Goal: Transaction & Acquisition: Purchase product/service

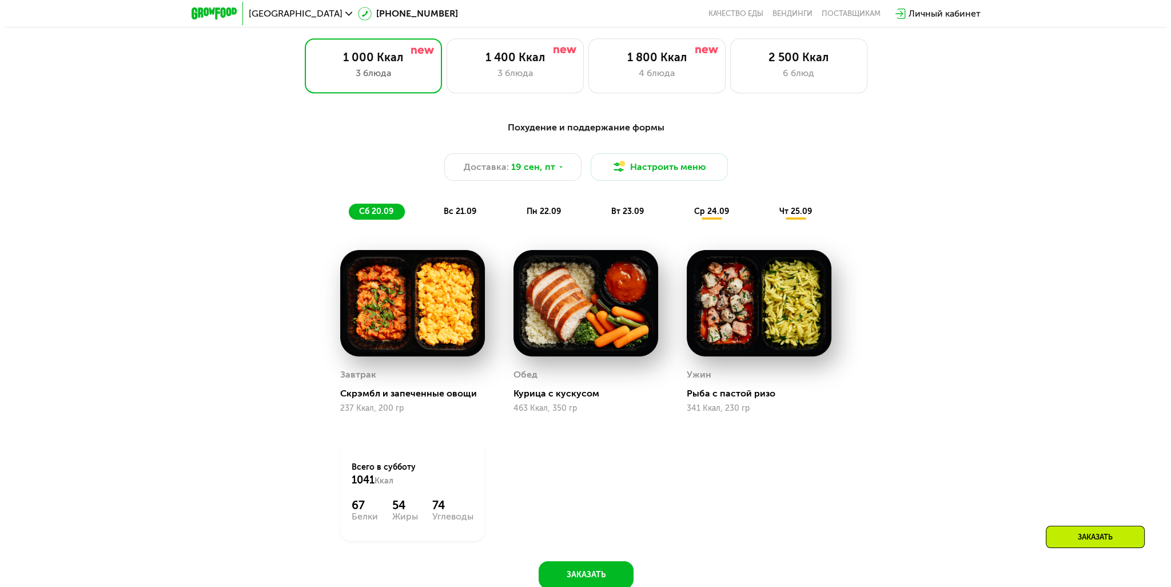
scroll to position [915, 0]
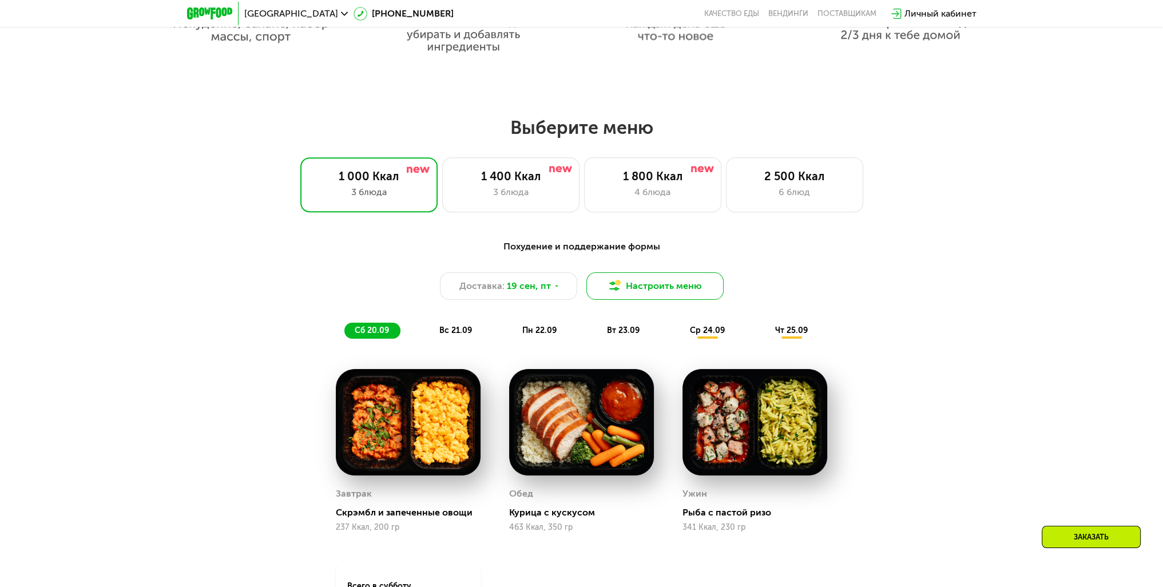
click at [676, 287] on button "Настроить меню" at bounding box center [654, 285] width 137 height 27
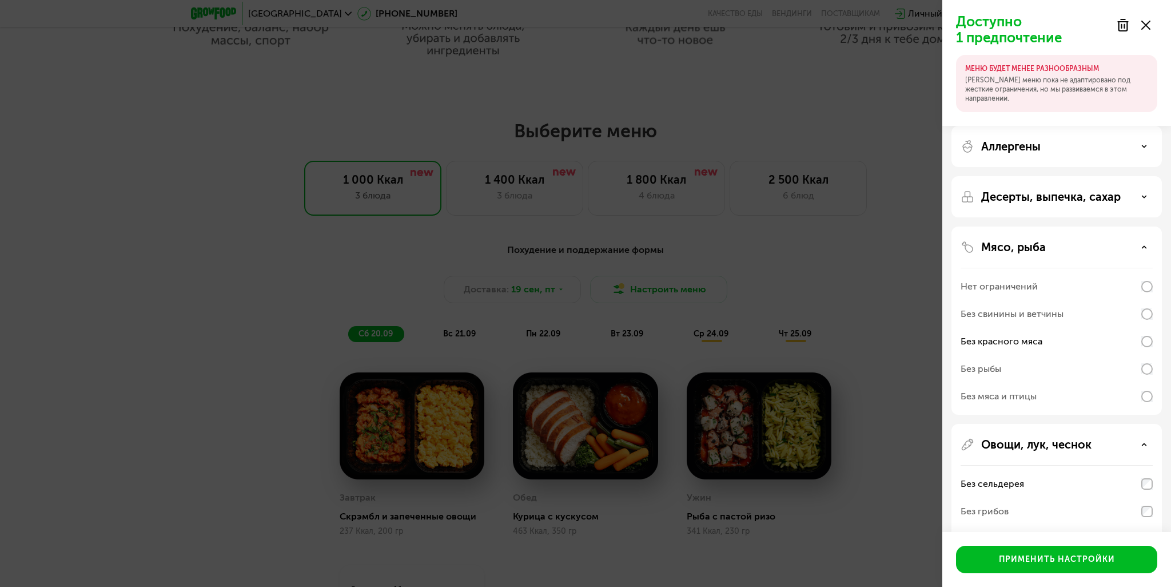
click at [1142, 148] on icon at bounding box center [1145, 147] width 6 height 6
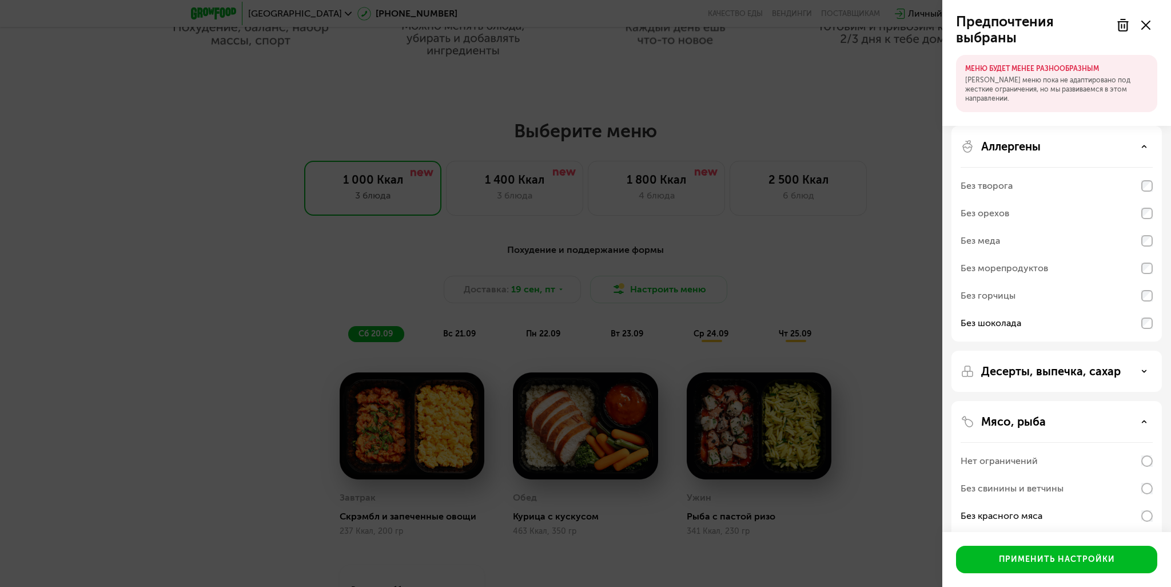
click at [1145, 149] on icon at bounding box center [1145, 147] width 6 height 6
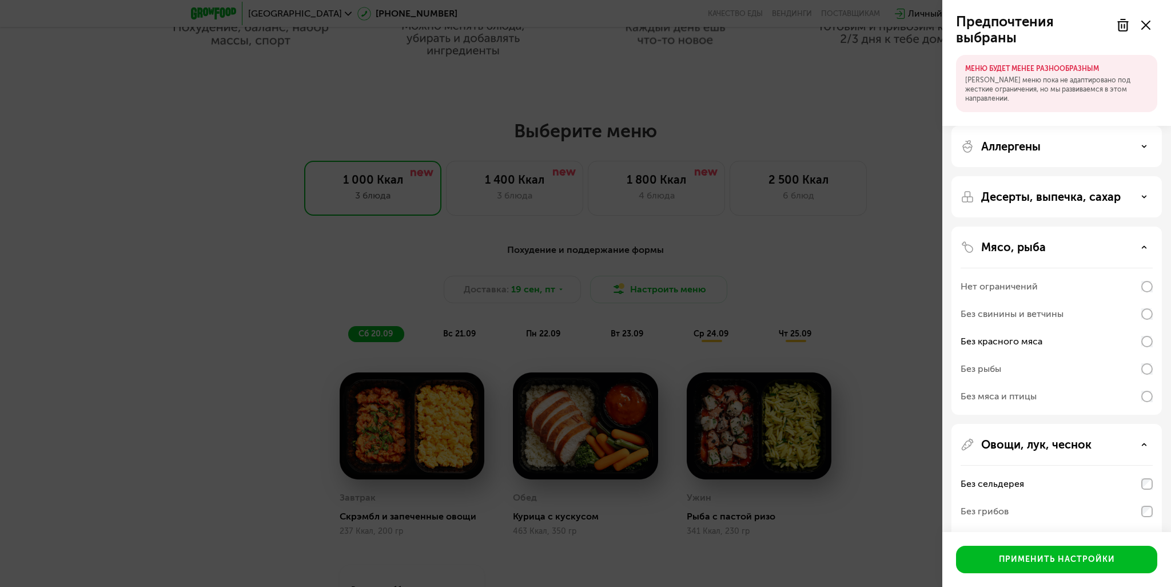
click at [1147, 200] on div "Десерты, выпечка, сахар" at bounding box center [1057, 197] width 192 height 14
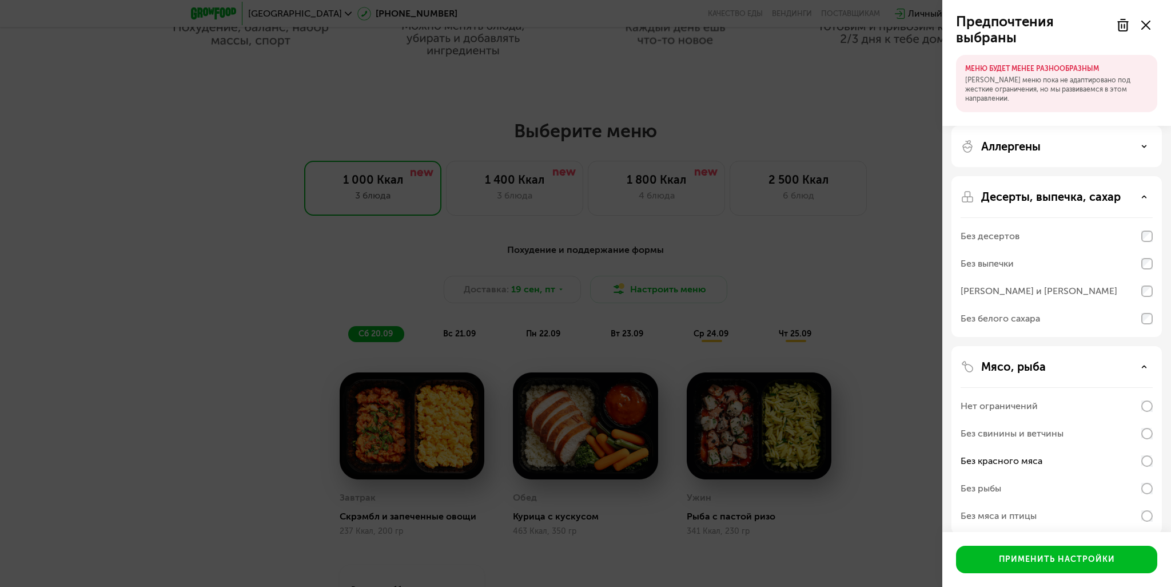
click at [1144, 197] on use at bounding box center [1145, 197] width 4 height 2
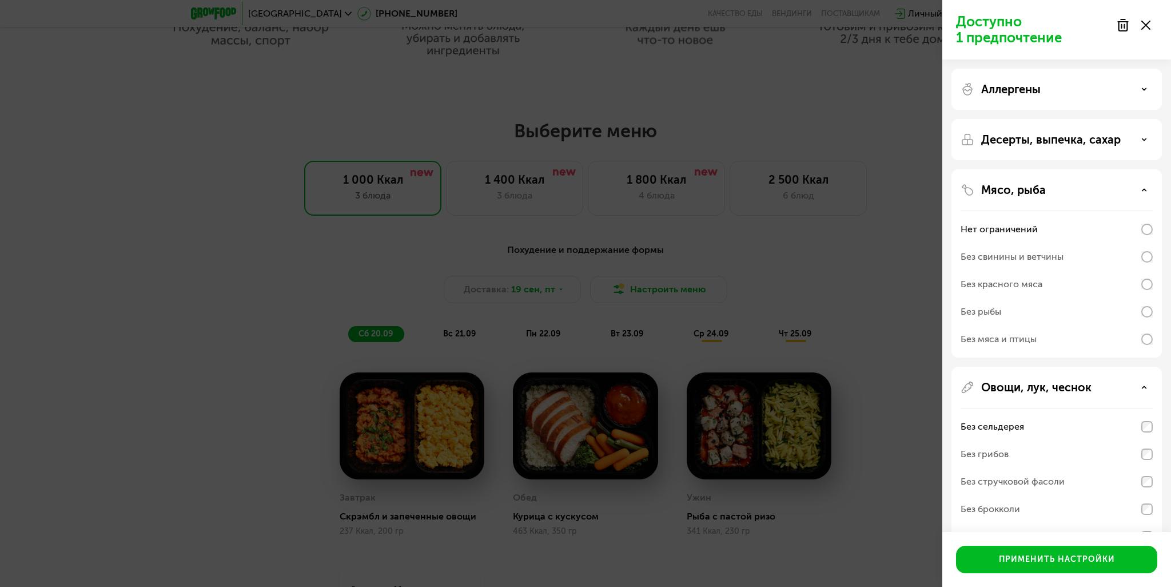
click at [1145, 137] on icon at bounding box center [1145, 140] width 6 height 6
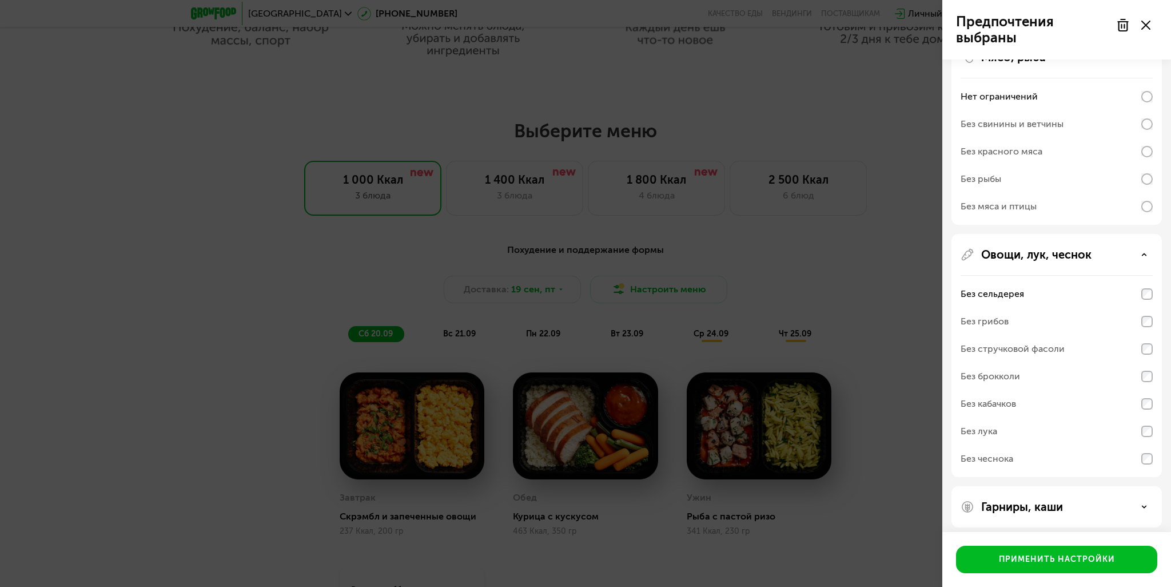
scroll to position [259, 0]
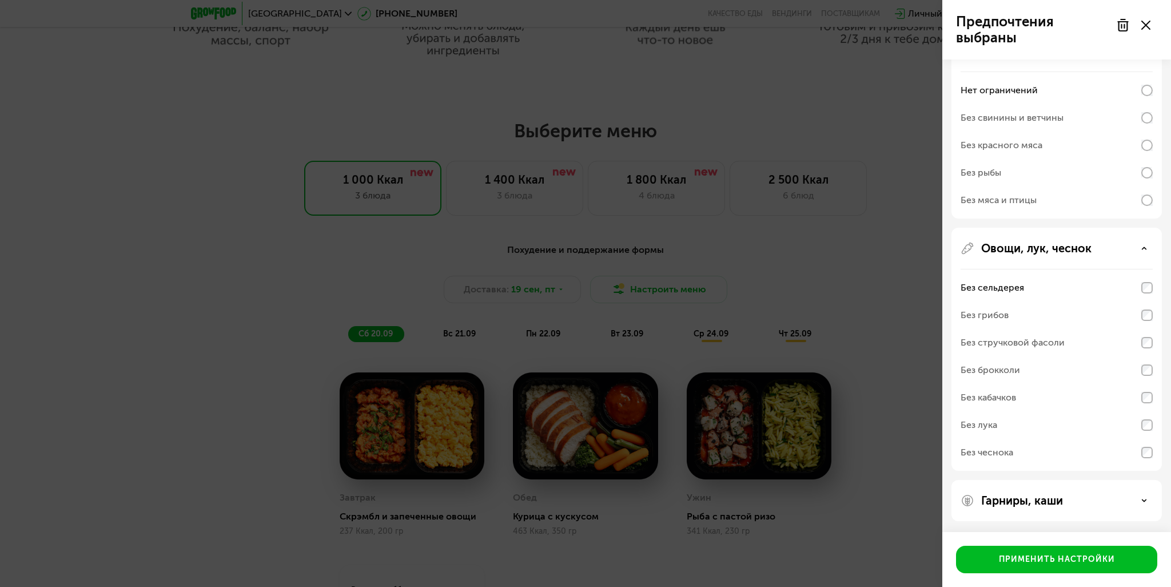
click at [1137, 499] on div "Гарниры, каши" at bounding box center [1057, 501] width 192 height 14
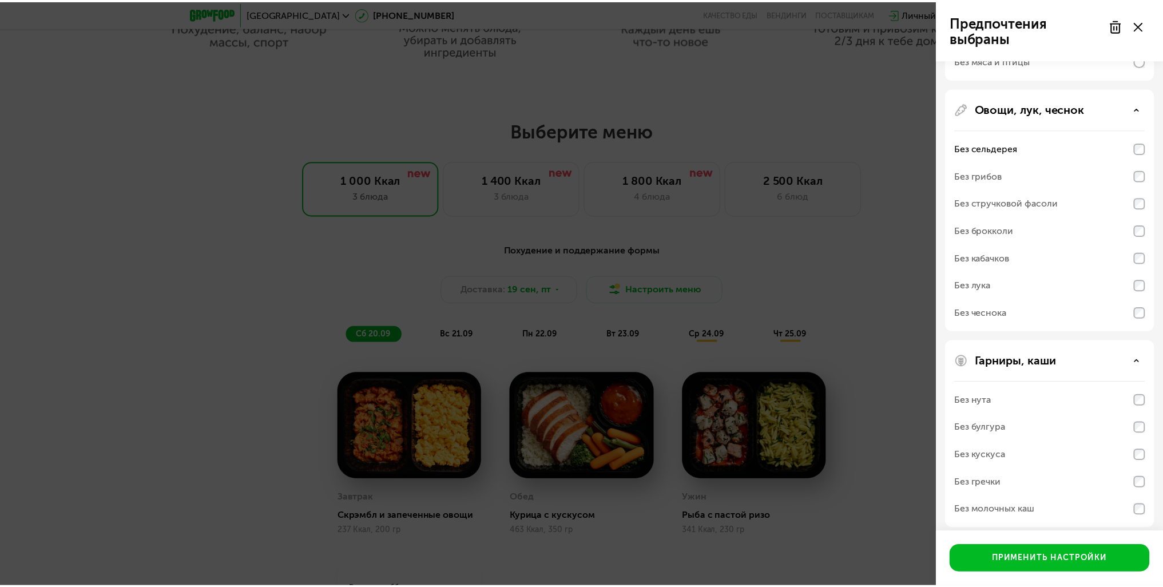
scroll to position [406, 0]
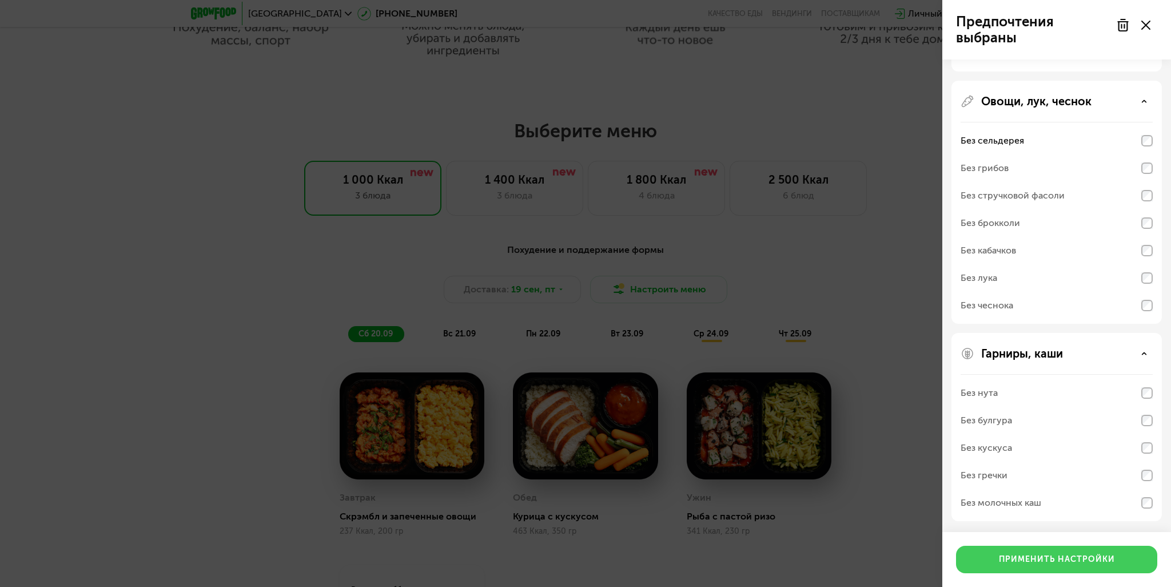
click at [1046, 561] on div "Применить настройки" at bounding box center [1057, 559] width 116 height 11
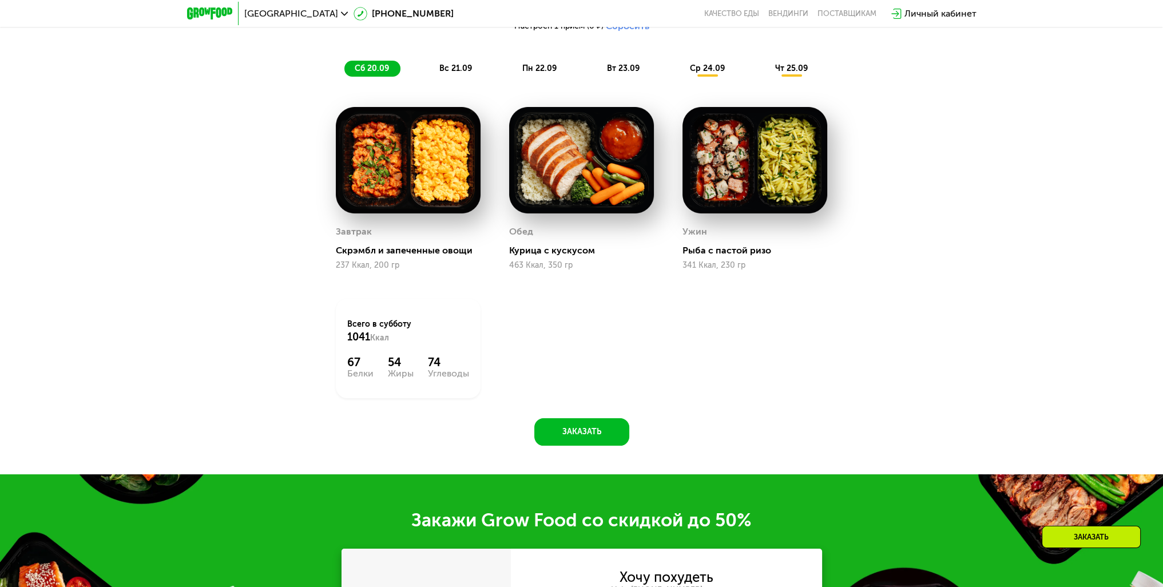
scroll to position [1144, 0]
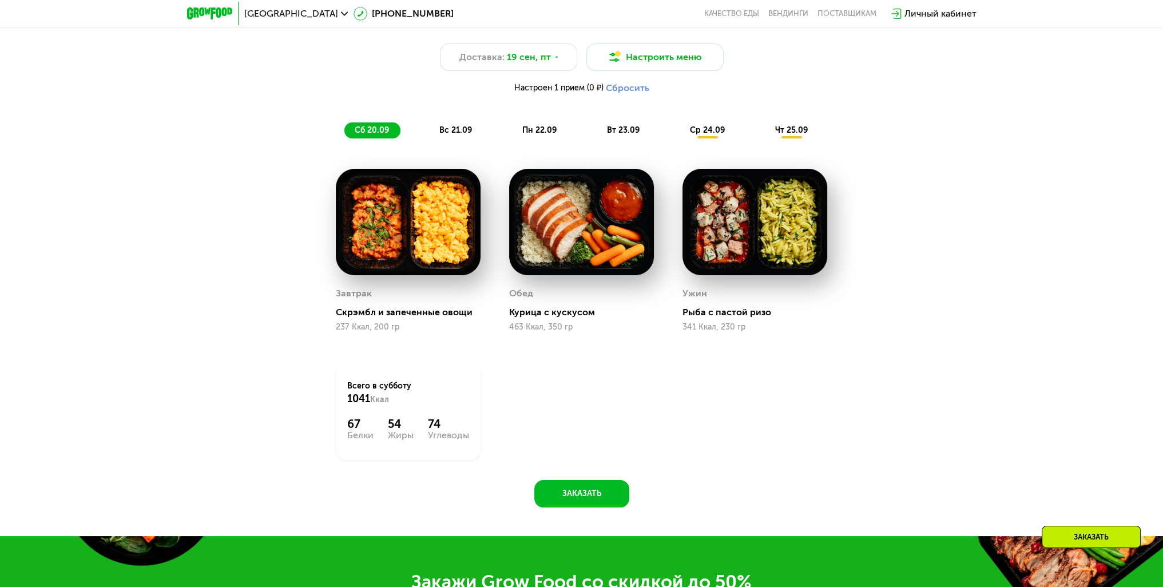
click at [390, 229] on img at bounding box center [408, 222] width 145 height 106
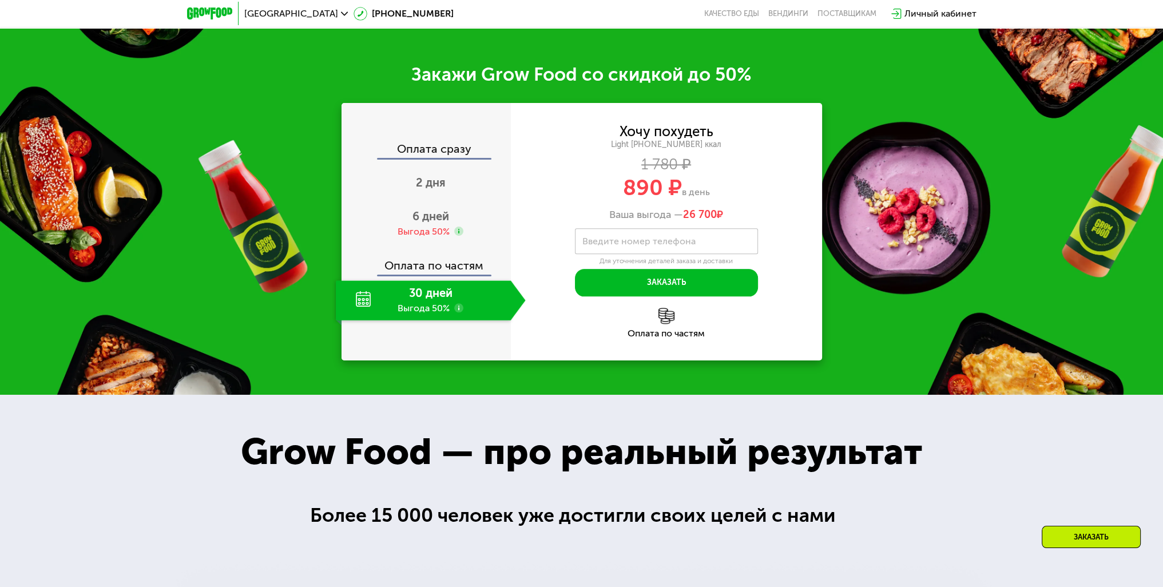
scroll to position [1659, 0]
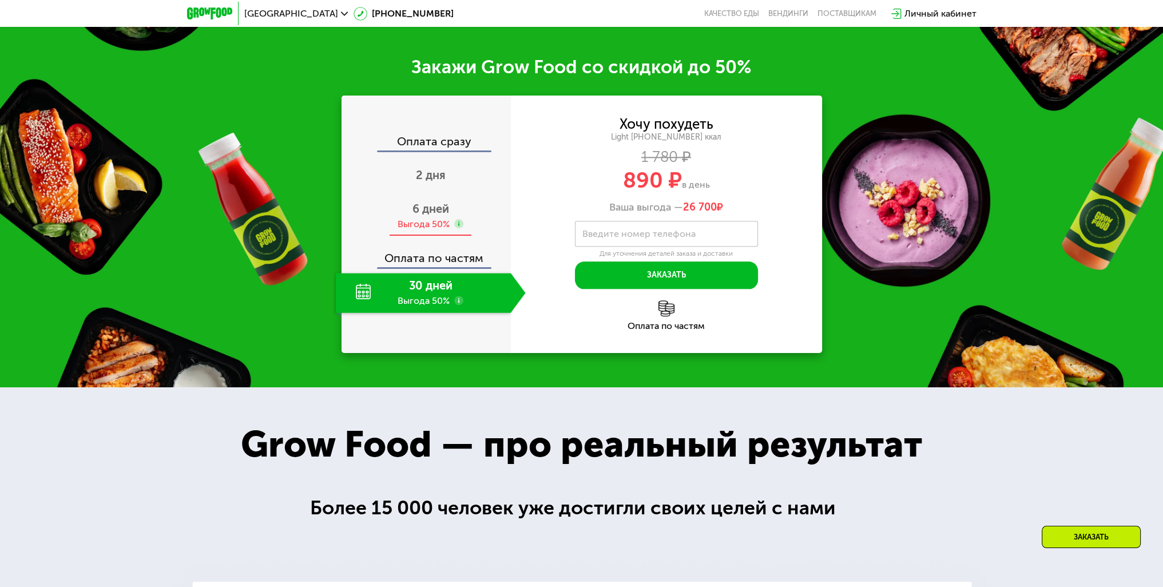
click at [424, 225] on div "Выгода 50%" at bounding box center [424, 224] width 52 height 13
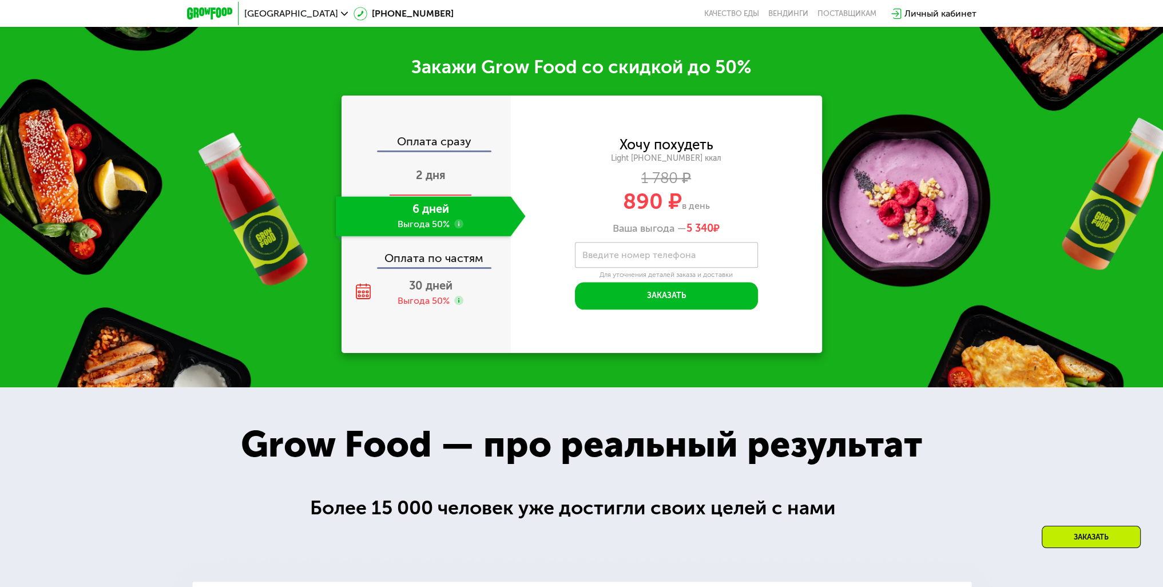
click at [426, 175] on span "2 дня" at bounding box center [431, 175] width 30 height 14
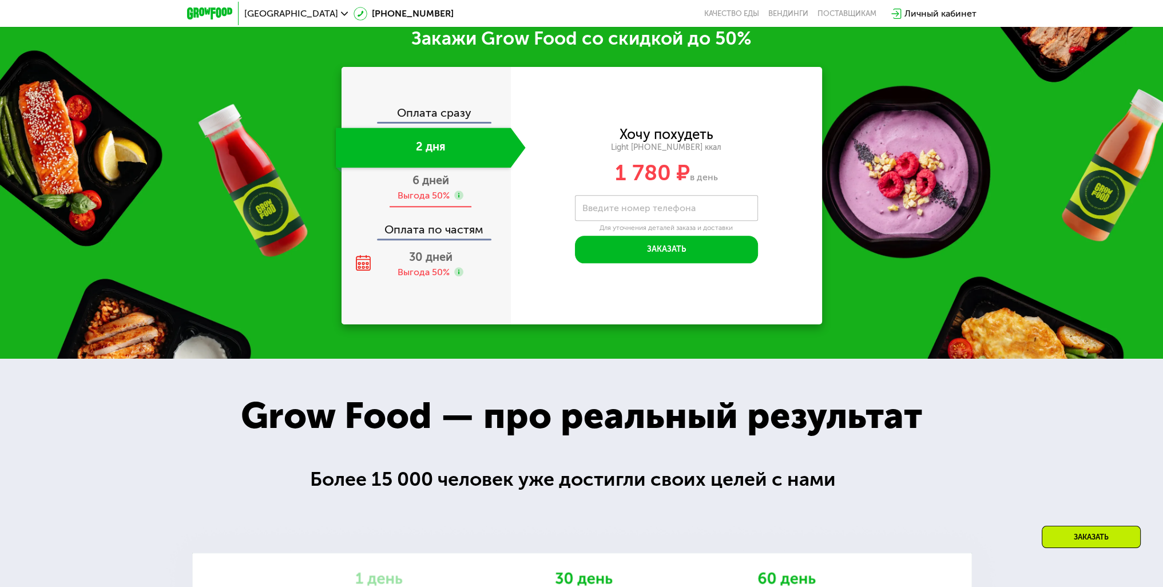
click at [430, 184] on span "6 дней" at bounding box center [430, 180] width 37 height 14
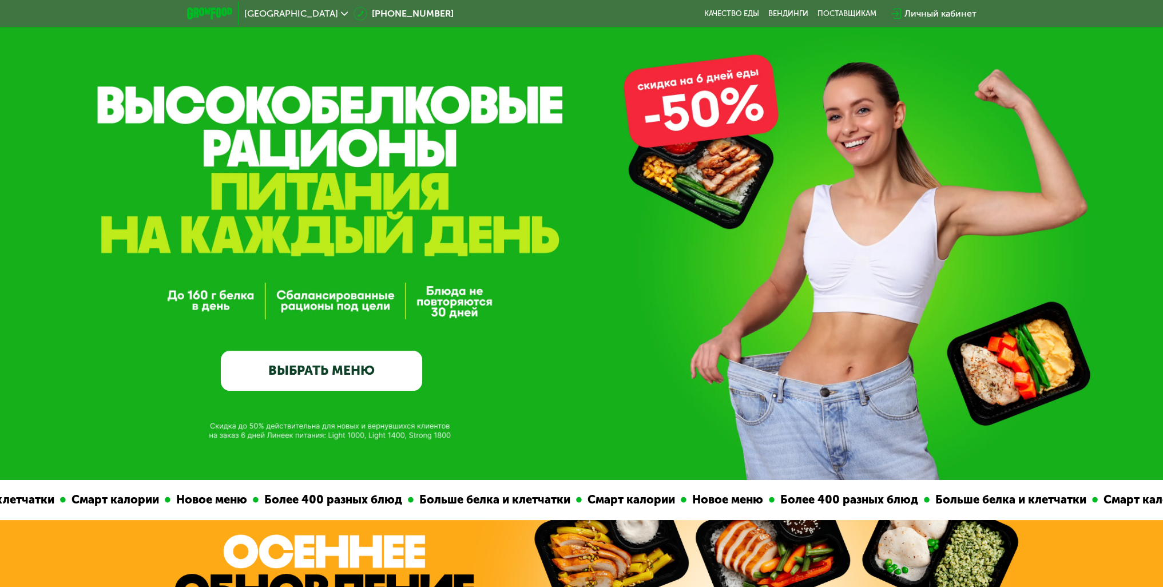
scroll to position [0, 0]
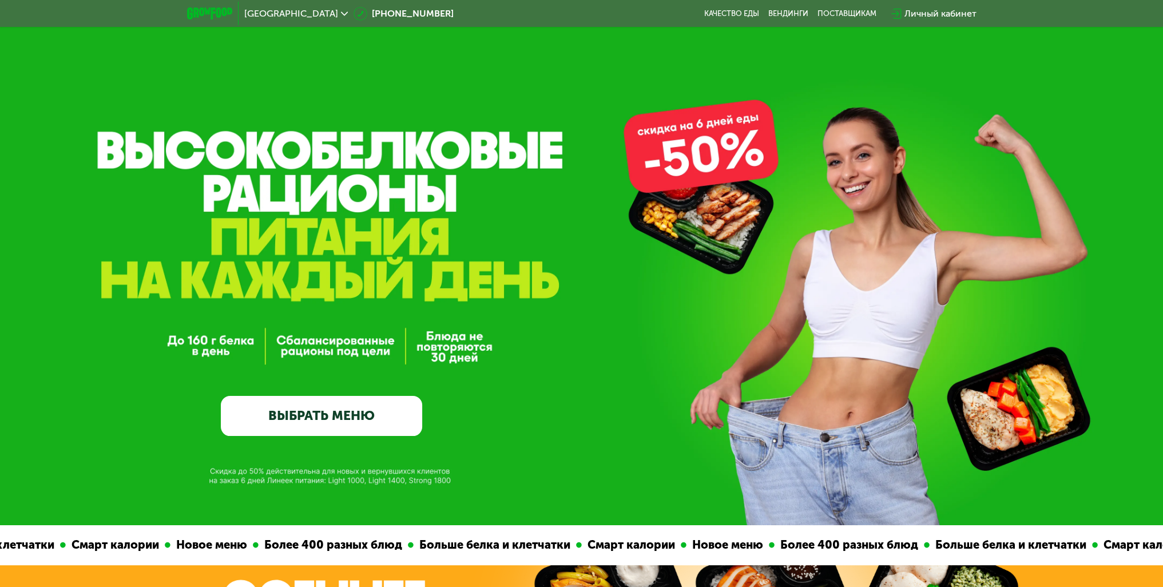
click at [322, 422] on link "ВЫБРАТЬ МЕНЮ" at bounding box center [321, 416] width 201 height 41
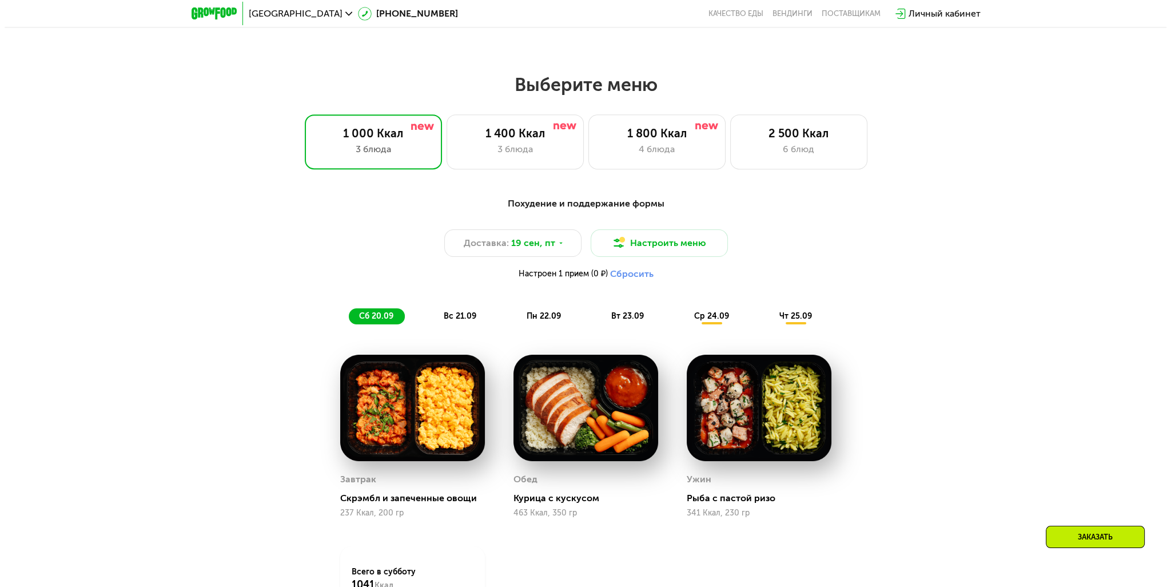
scroll to position [1008, 0]
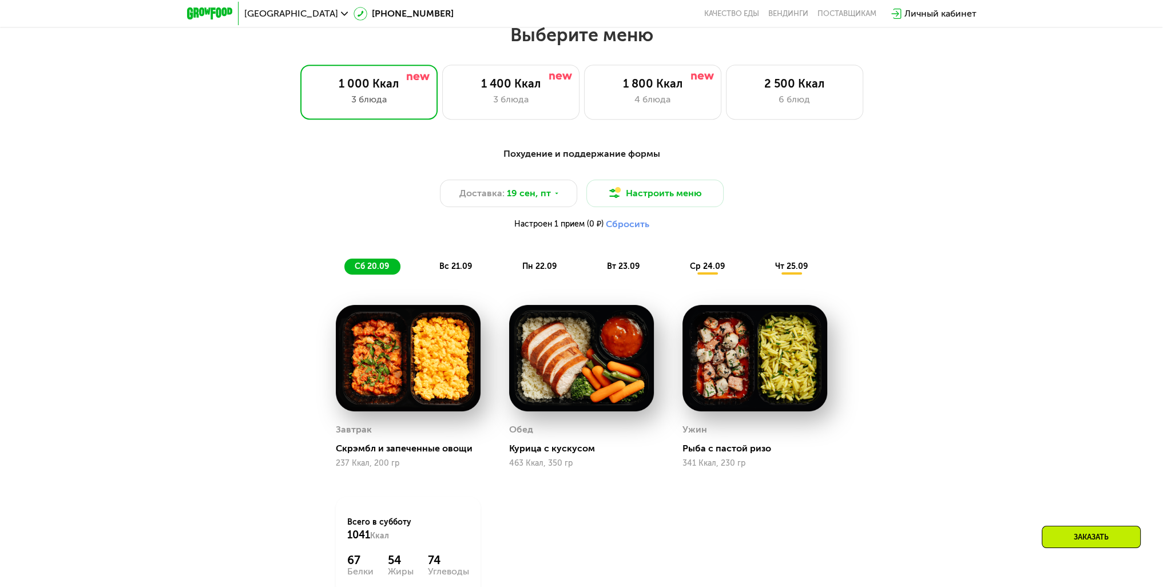
click at [542, 269] on span "пн 22.09" at bounding box center [539, 266] width 34 height 10
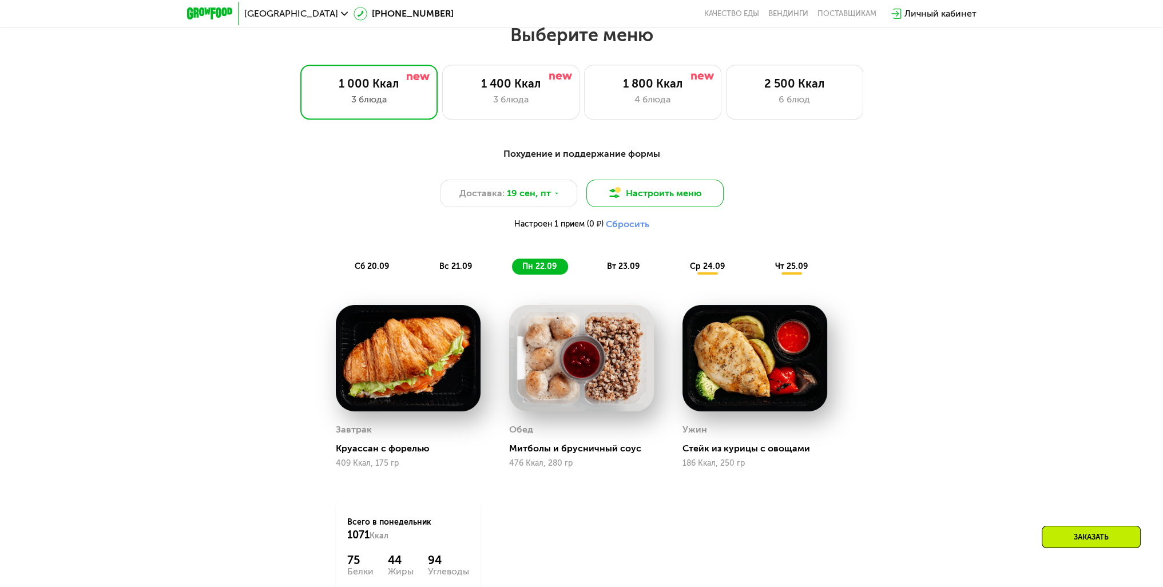
click at [649, 192] on button "Настроить меню" at bounding box center [654, 193] width 137 height 27
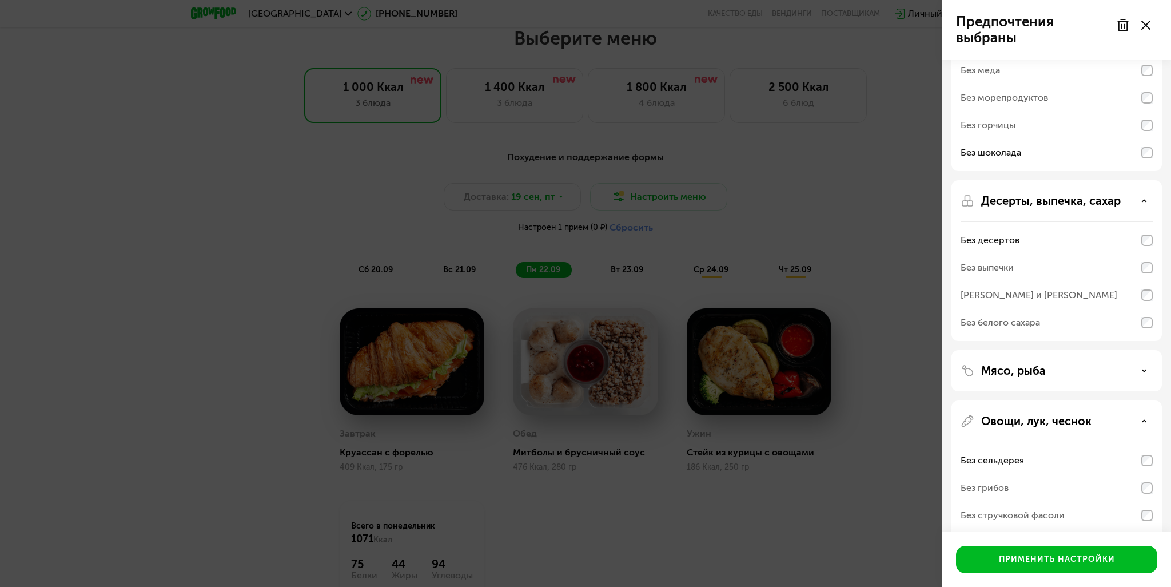
scroll to position [114, 0]
click at [1138, 371] on div "Мясо, рыба" at bounding box center [1057, 370] width 192 height 14
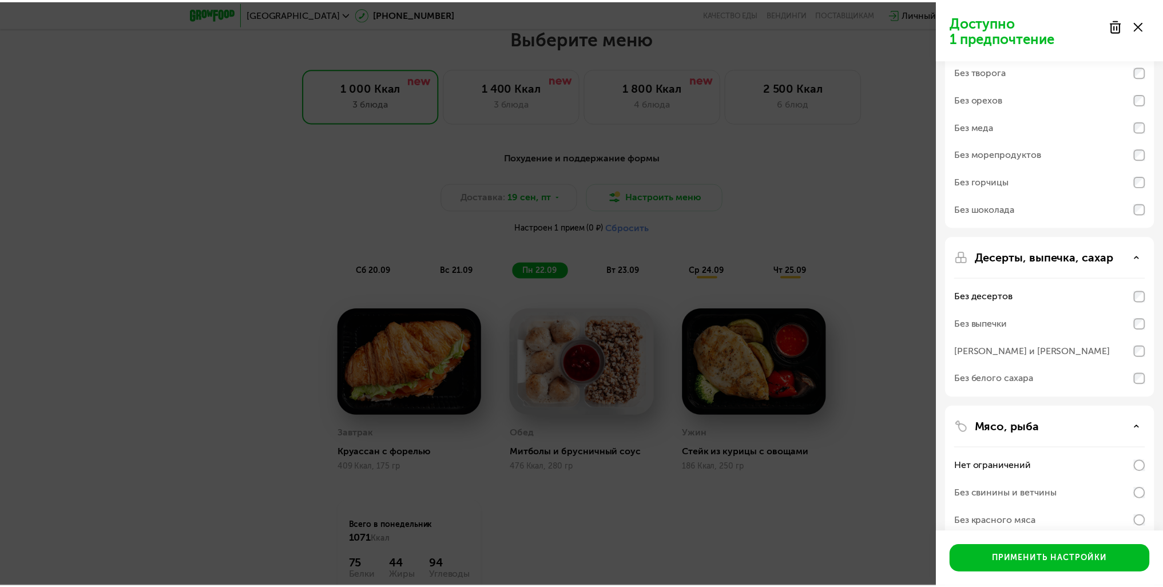
scroll to position [229, 0]
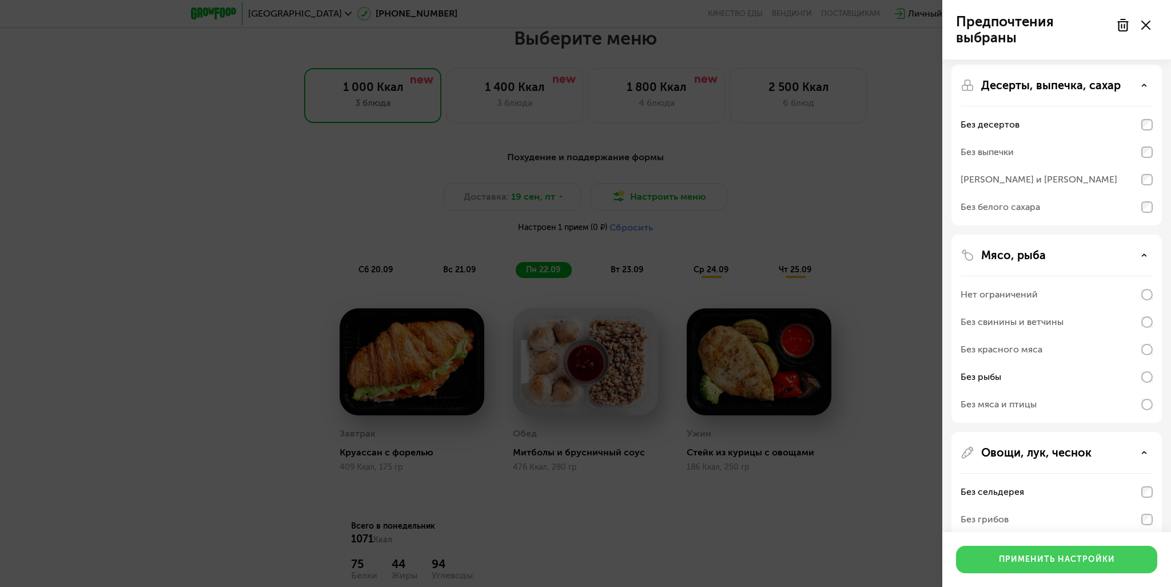
click at [1071, 559] on div "Применить настройки" at bounding box center [1057, 559] width 116 height 11
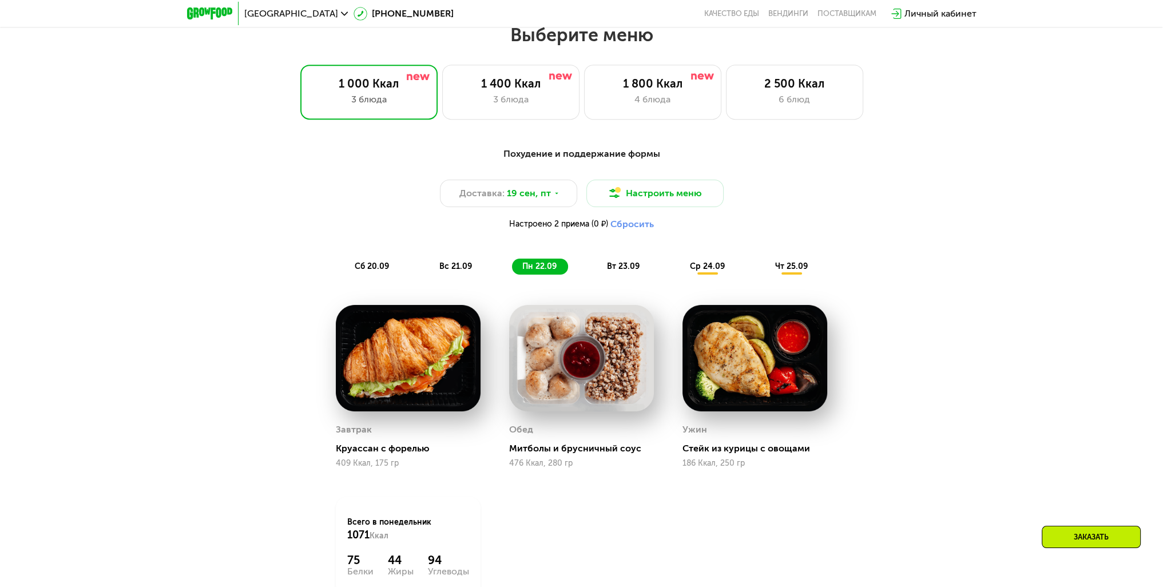
click at [885, 406] on div "Похудение и поддержание формы Доставка: [DATE] Настроить меню Настроено 2 прием…" at bounding box center [581, 391] width 705 height 503
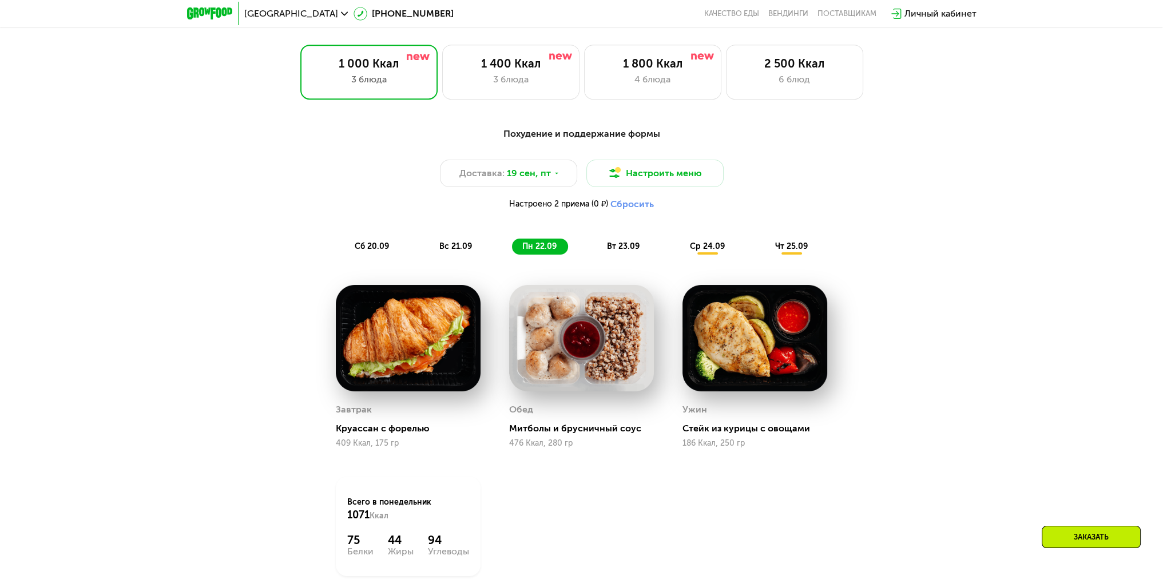
scroll to position [1008, 0]
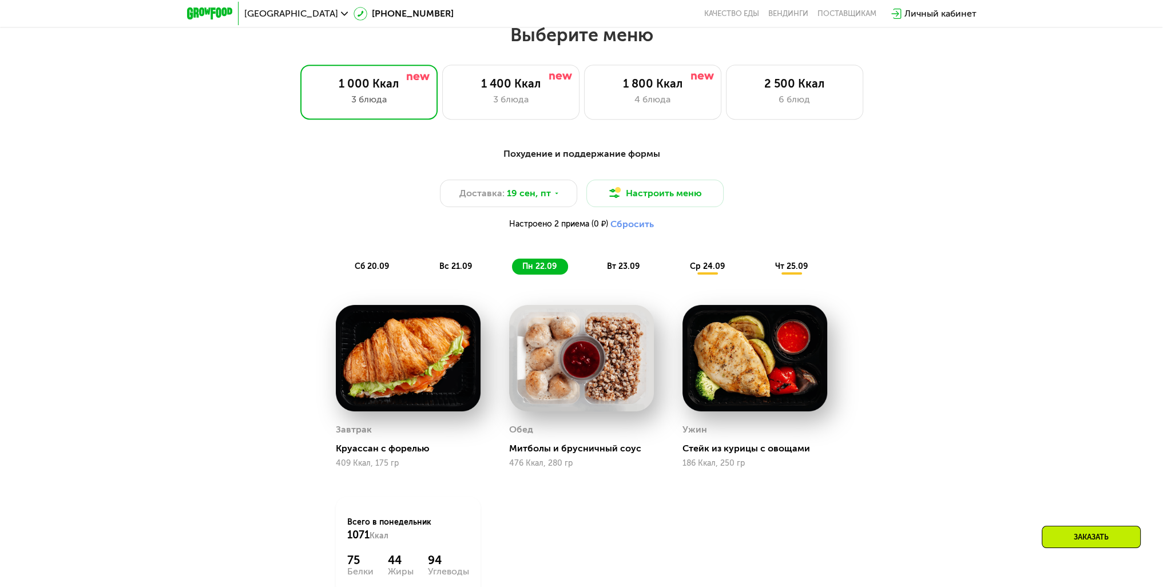
click at [621, 269] on span "вт 23.09" at bounding box center [623, 266] width 33 height 10
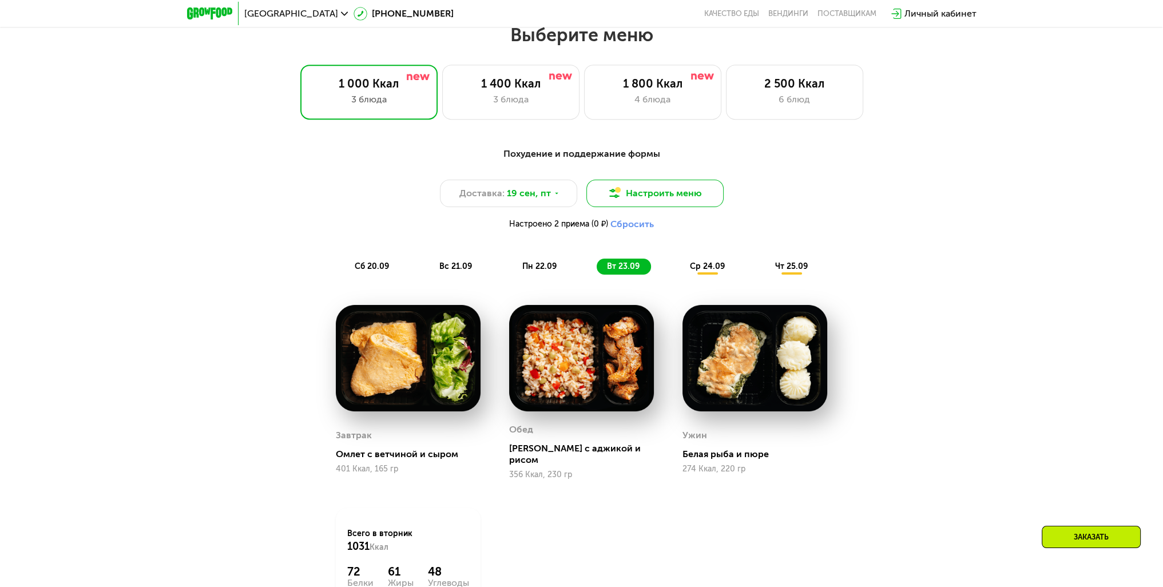
click at [660, 194] on button "Настроить меню" at bounding box center [654, 193] width 137 height 27
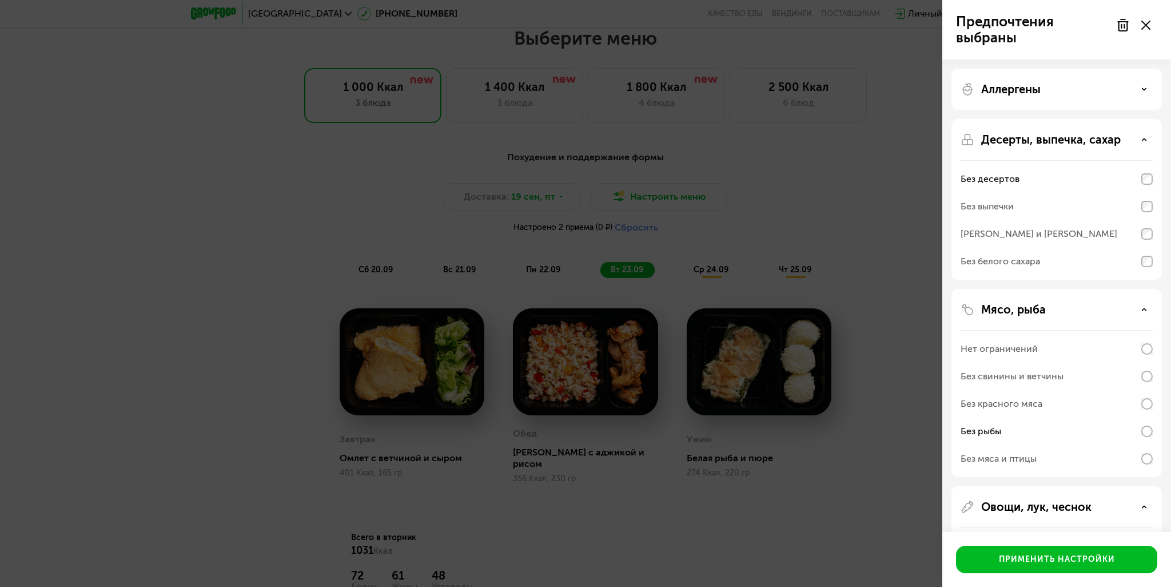
click at [908, 280] on div "Предпочтения выбраны Аллергены Десерты, выпечка, сахар Без десертов Без выпечки…" at bounding box center [585, 293] width 1171 height 587
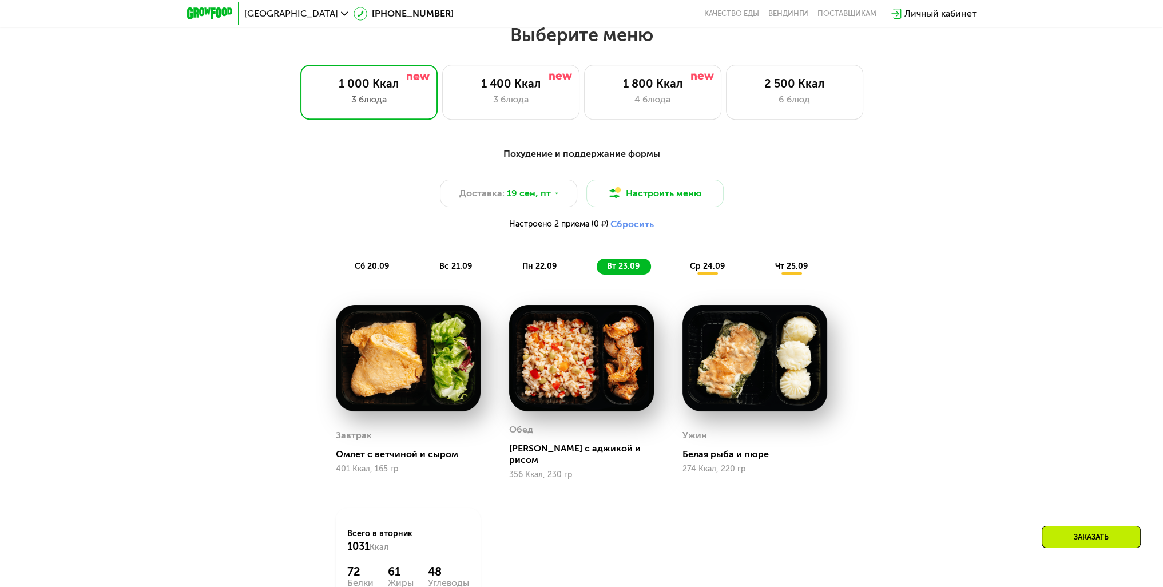
click at [706, 266] on span "ср 24.09" at bounding box center [707, 266] width 35 height 10
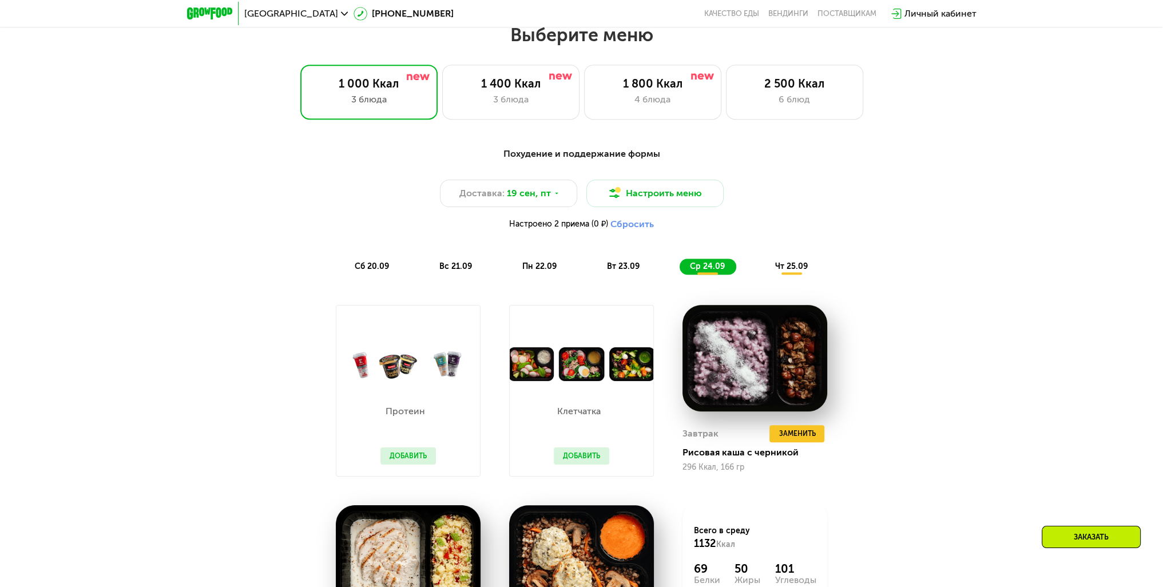
click at [789, 268] on span "чт 25.09" at bounding box center [791, 266] width 33 height 10
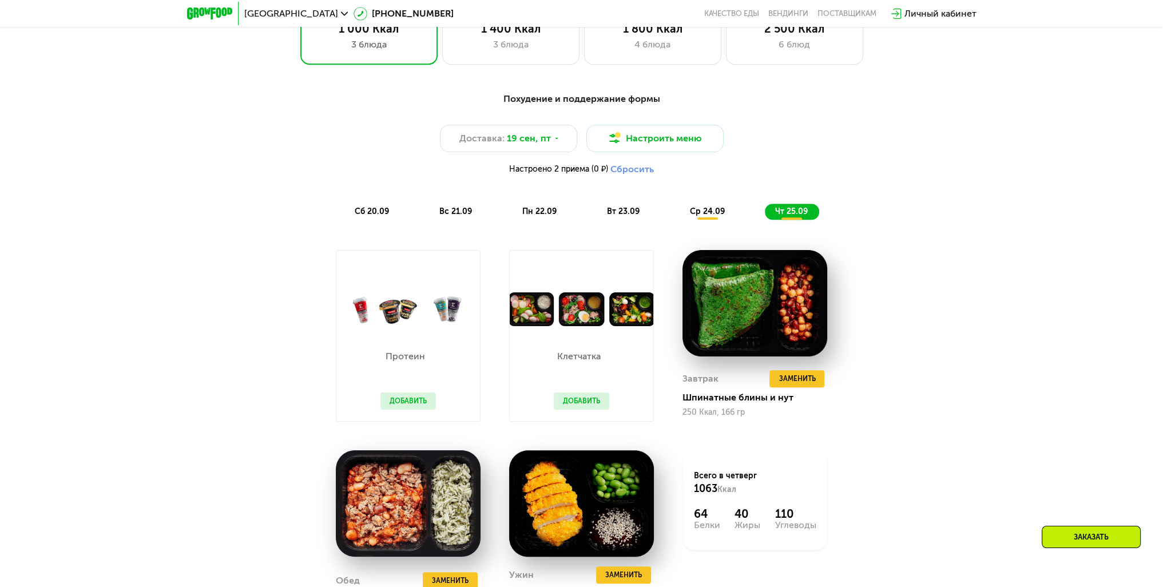
scroll to position [1122, 0]
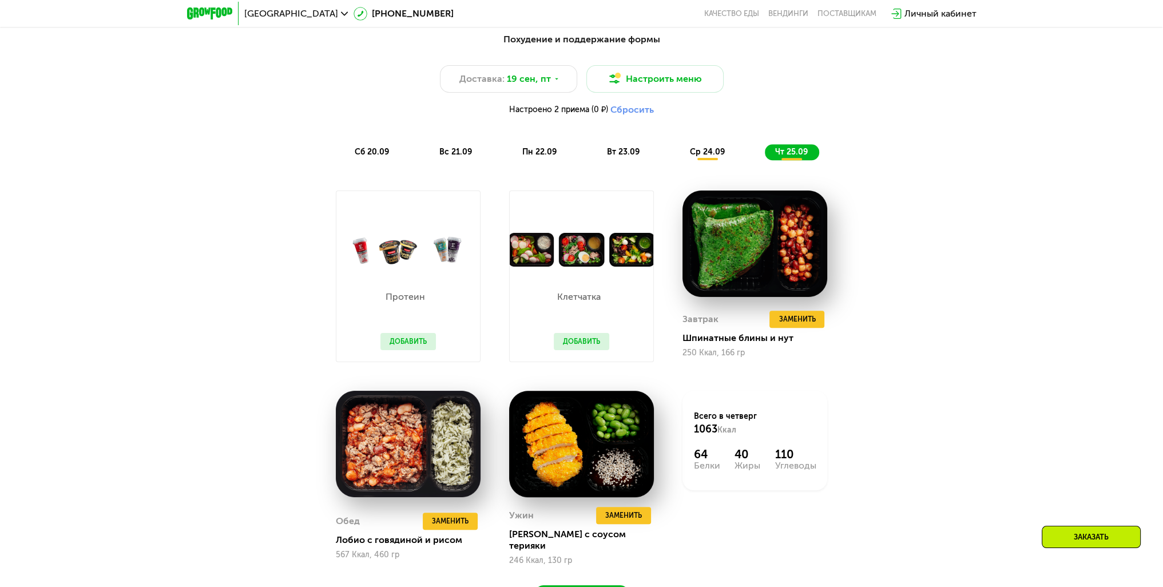
click at [629, 109] on button "Сбросить" at bounding box center [631, 109] width 43 height 11
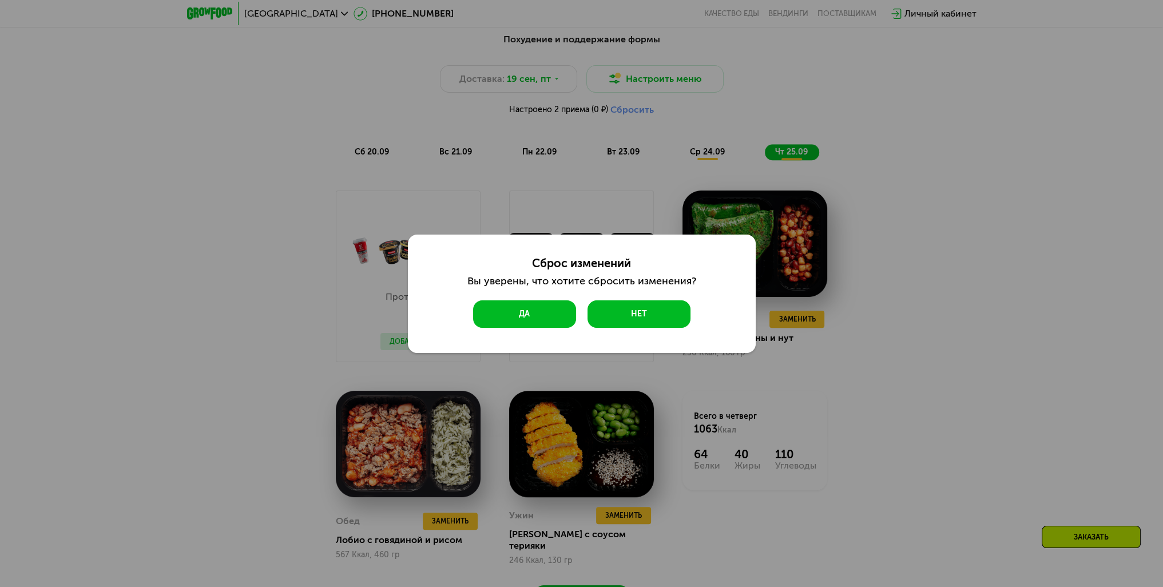
click at [519, 313] on button "Да" at bounding box center [524, 313] width 103 height 27
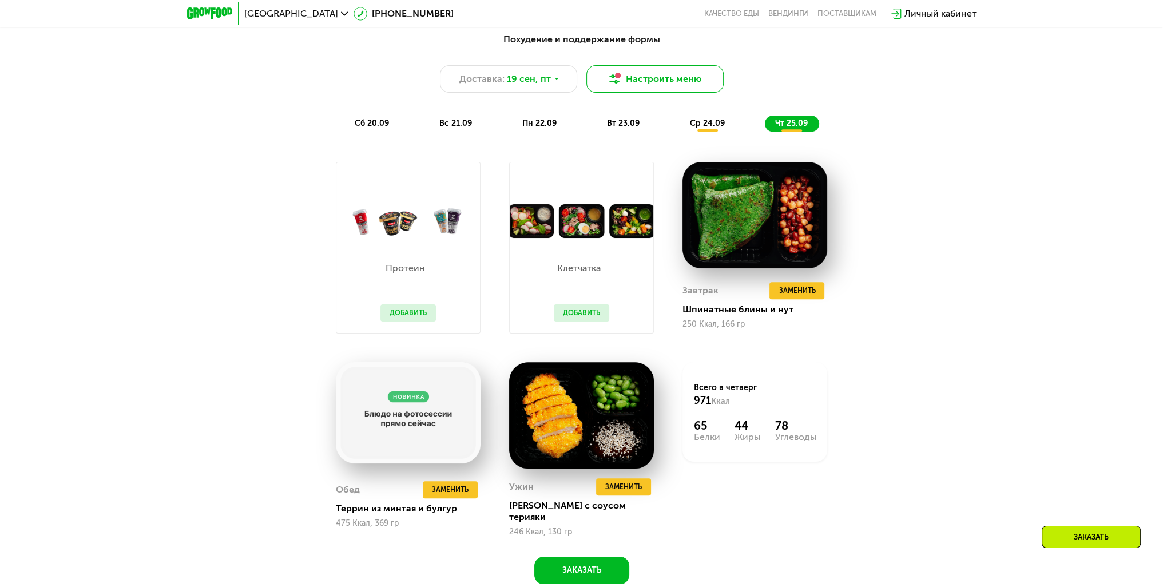
click at [636, 79] on button "Настроить меню" at bounding box center [654, 78] width 137 height 27
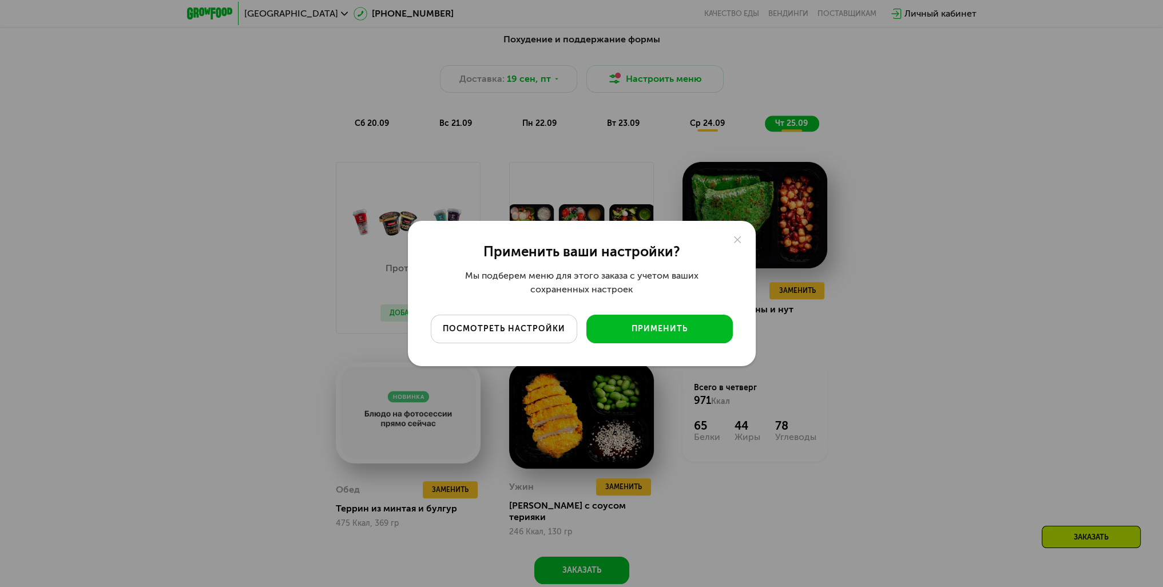
click at [504, 325] on div "посмотреть настройки" at bounding box center [503, 328] width 129 height 11
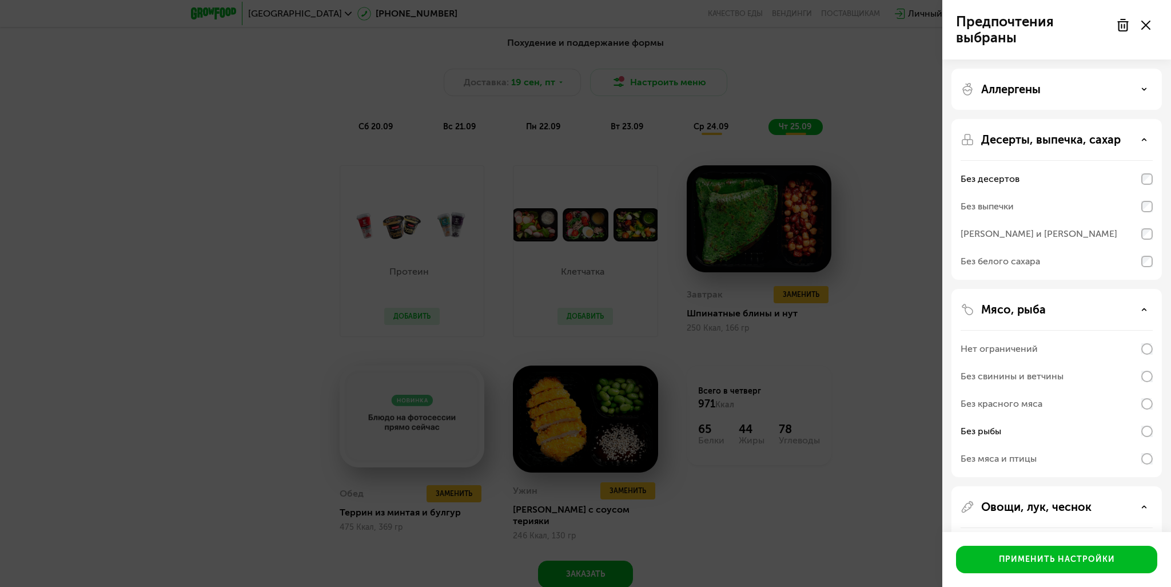
click at [1121, 28] on use at bounding box center [1123, 24] width 10 height 11
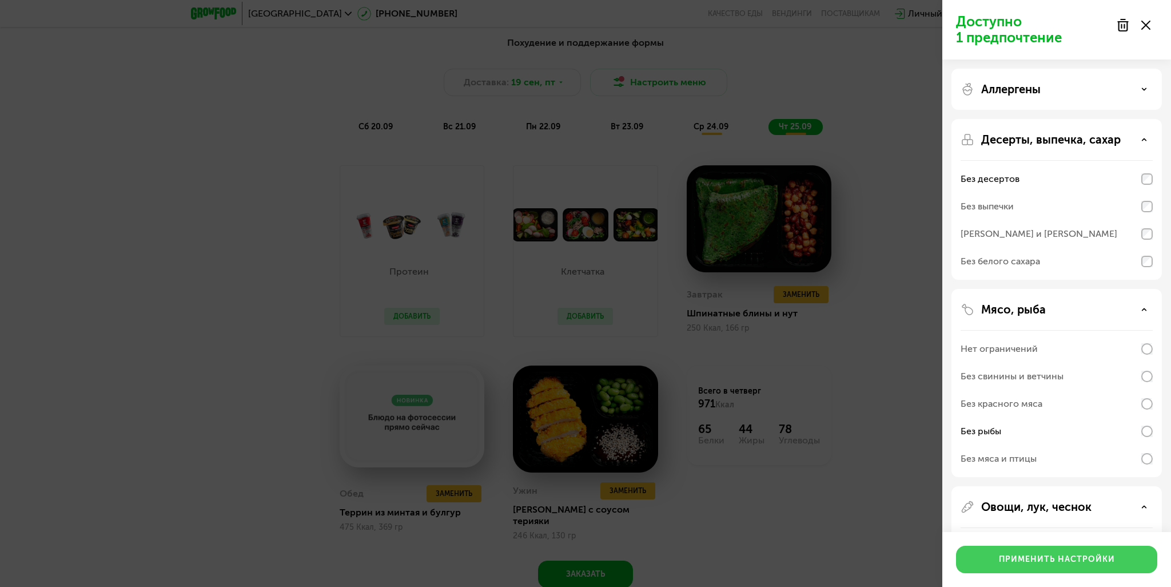
click at [1034, 562] on div "Применить настройки" at bounding box center [1057, 559] width 116 height 11
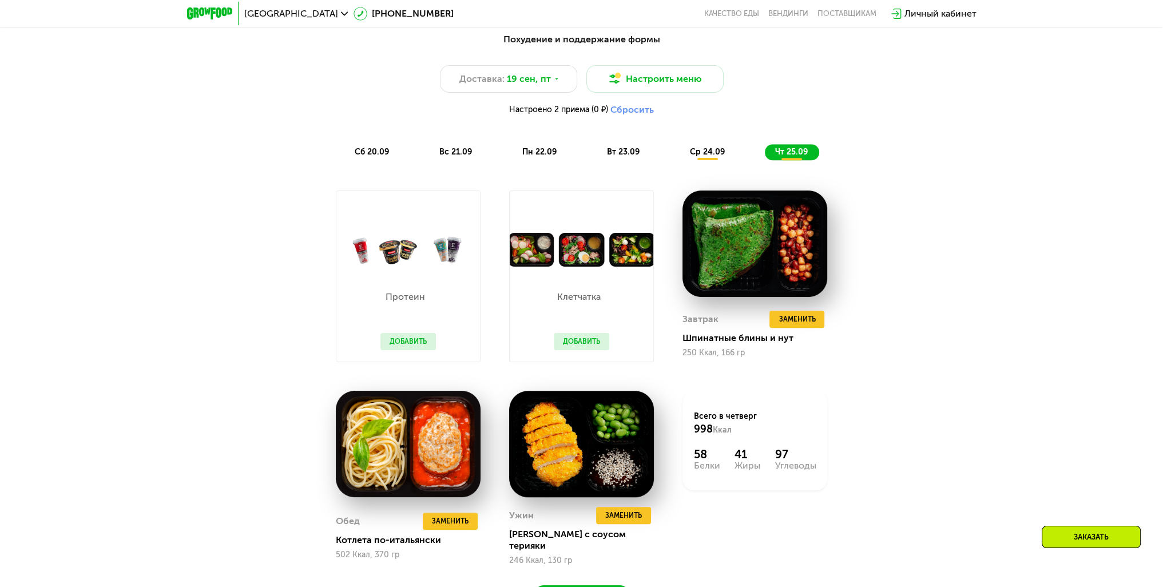
click at [539, 154] on span "пн 22.09" at bounding box center [539, 152] width 34 height 10
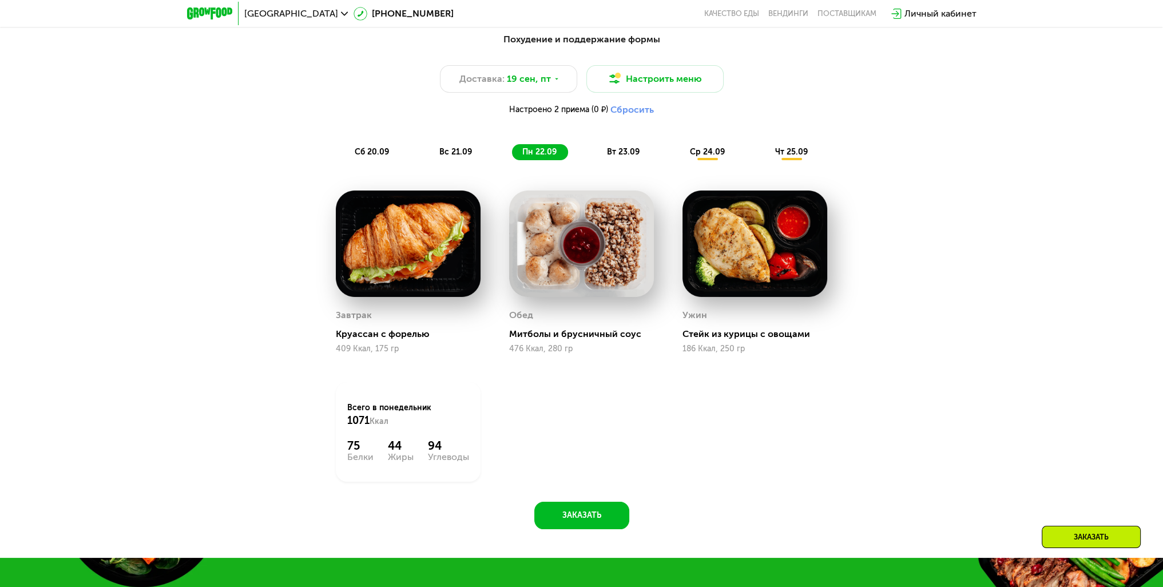
click at [625, 157] on span "вт 23.09" at bounding box center [623, 152] width 33 height 10
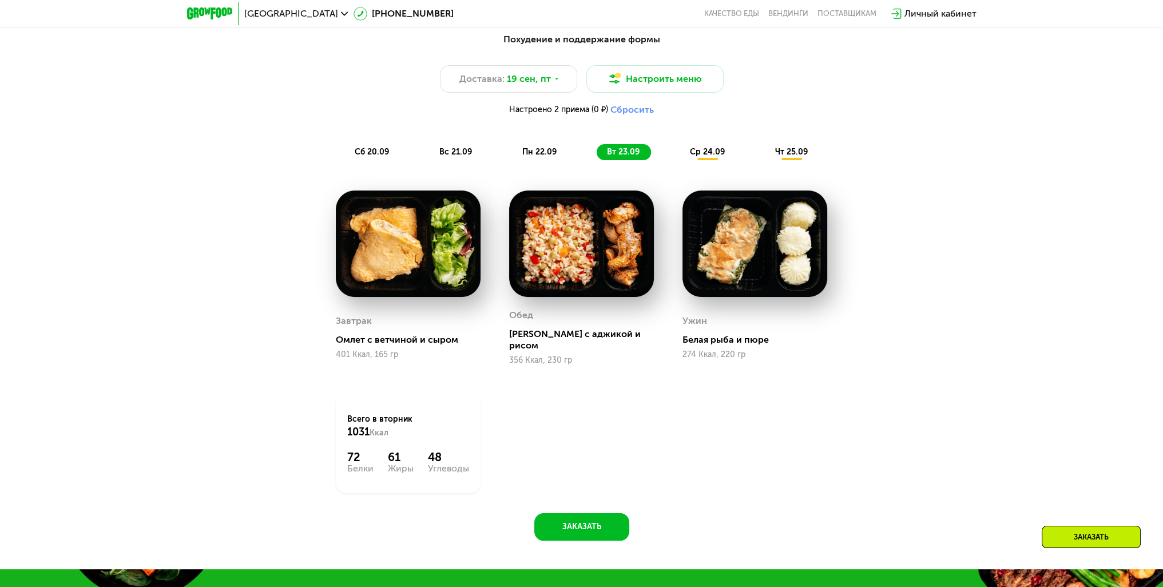
click at [738, 260] on img at bounding box center [754, 243] width 145 height 106
click at [705, 156] on span "ср 24.09" at bounding box center [707, 152] width 35 height 10
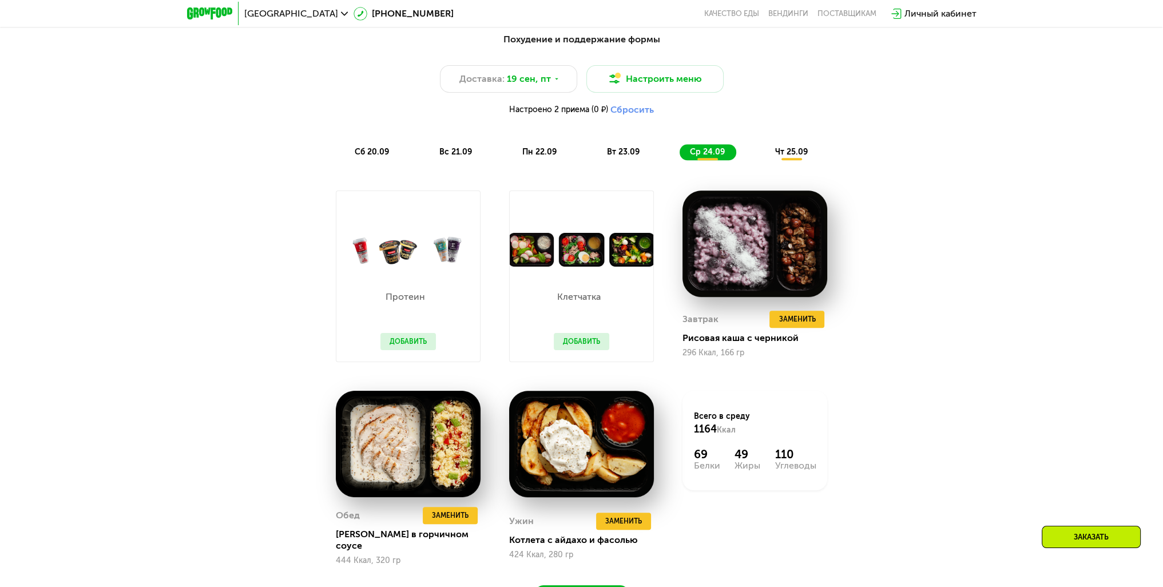
click at [791, 156] on span "чт 25.09" at bounding box center [791, 152] width 33 height 10
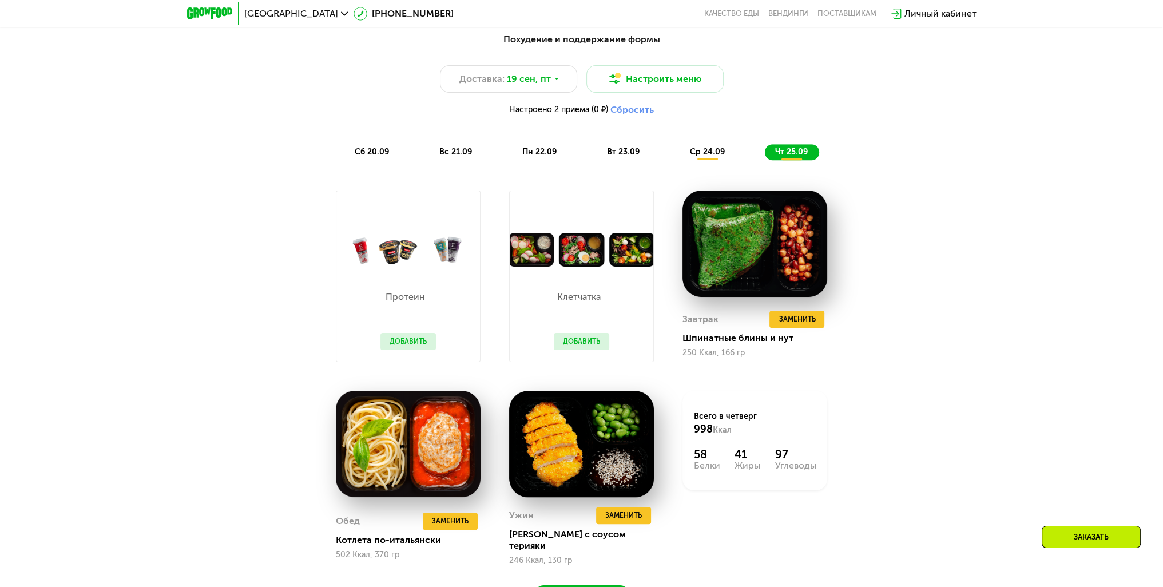
click at [617, 150] on span "вт 23.09" at bounding box center [623, 152] width 33 height 10
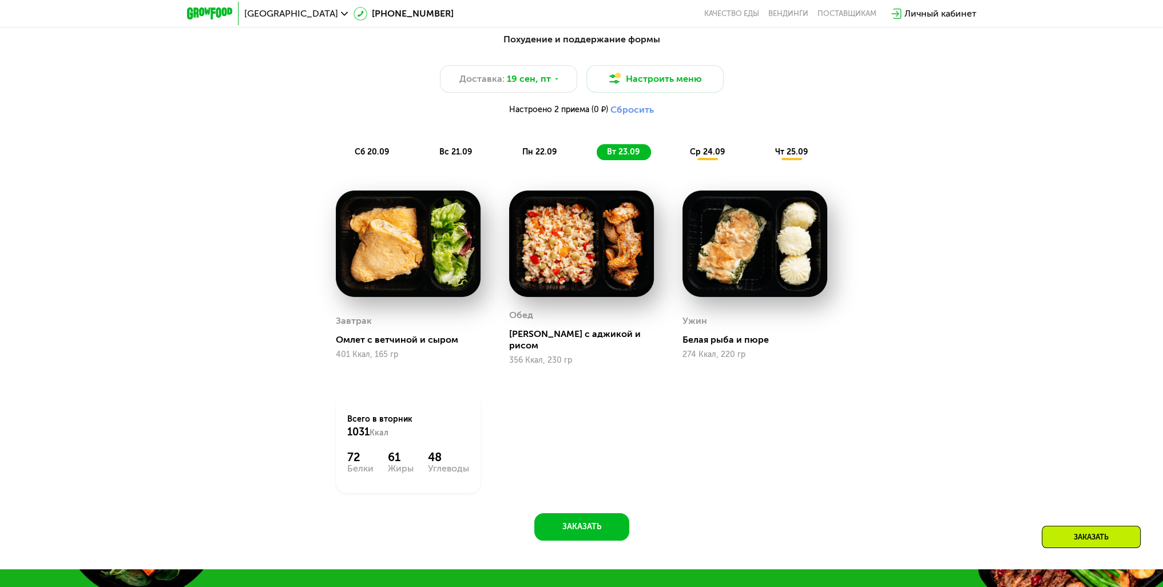
click at [542, 153] on span "пн 22.09" at bounding box center [539, 152] width 34 height 10
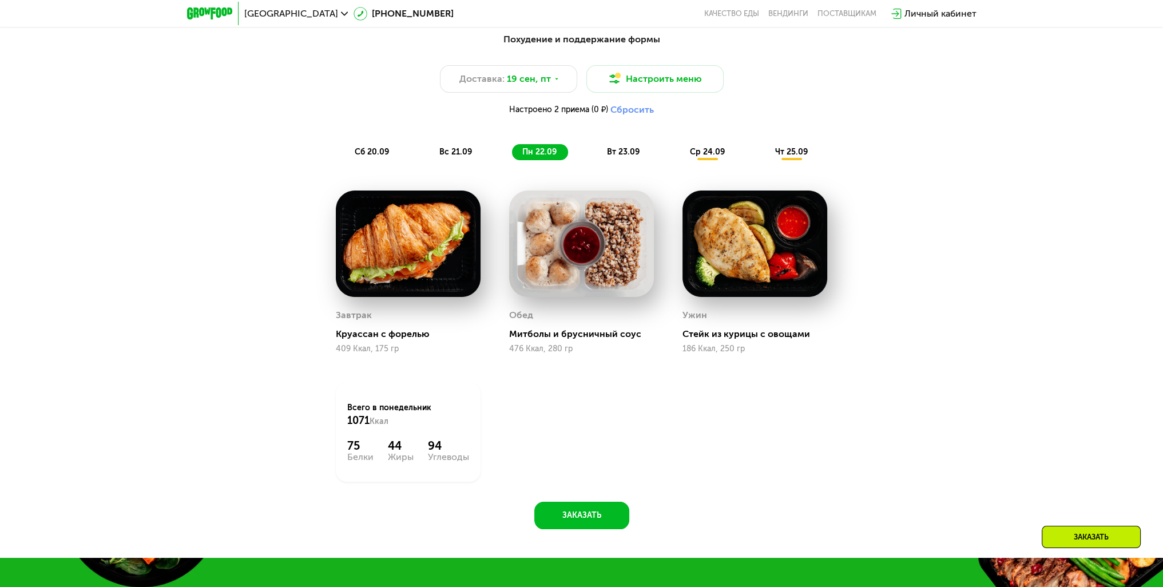
click at [457, 149] on div "вс 21.09" at bounding box center [456, 152] width 54 height 16
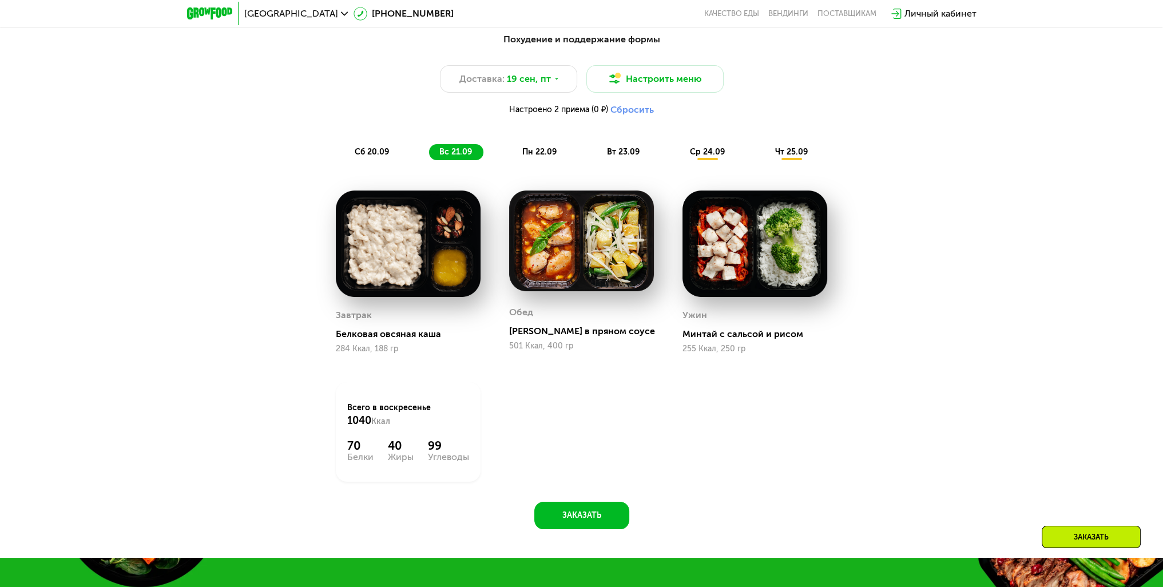
click at [376, 156] on span "сб 20.09" at bounding box center [372, 152] width 34 height 10
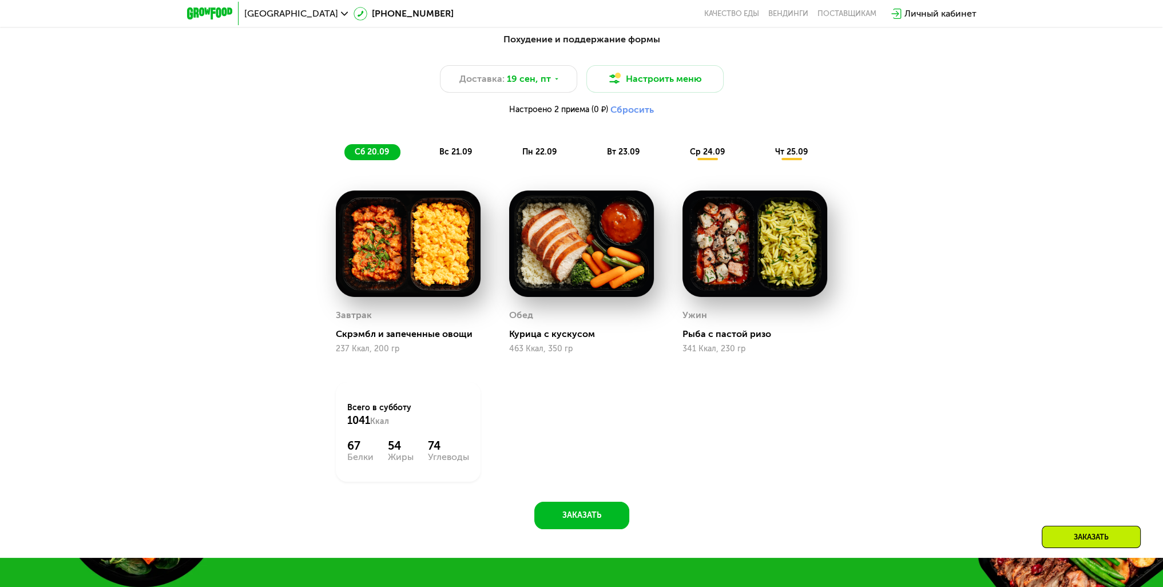
click at [908, 346] on div "Похудение и поддержание формы Доставка: [DATE] Настроить меню Настроено 2 прием…" at bounding box center [581, 277] width 705 height 503
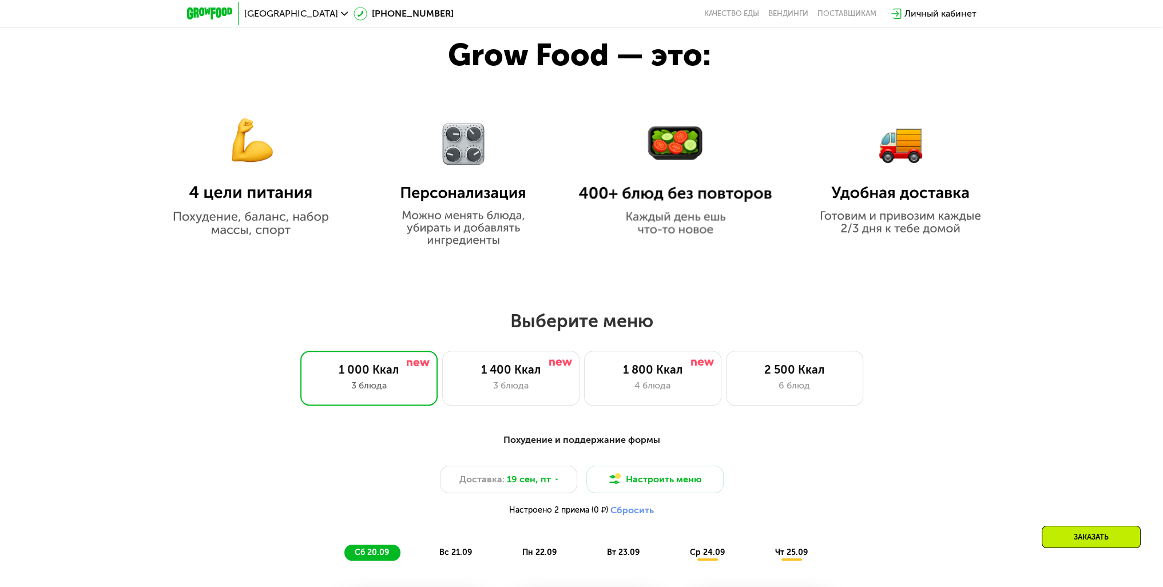
scroll to position [493, 0]
